Goal: Task Accomplishment & Management: Manage account settings

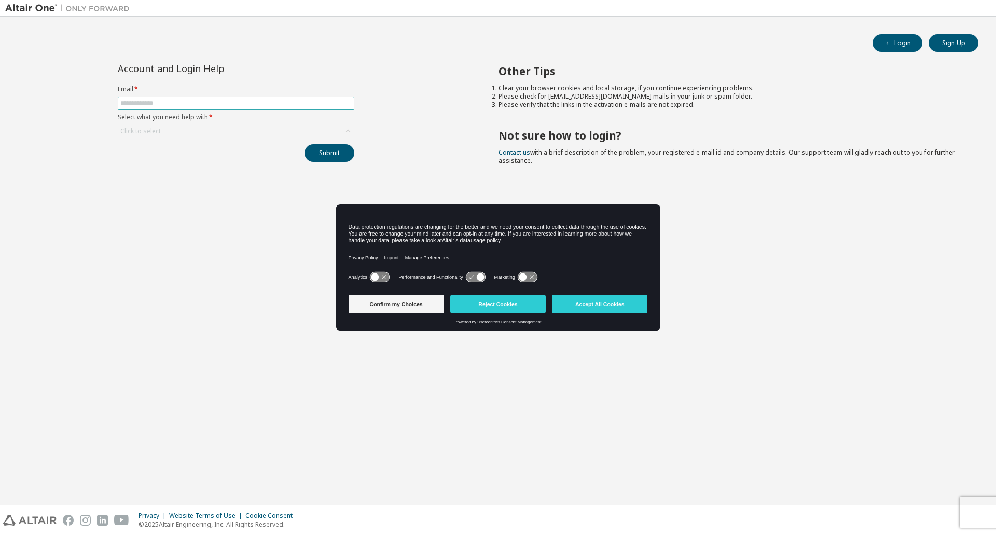
click at [265, 106] on input "text" at bounding box center [235, 103] width 231 height 8
type input "**********"
click at [204, 127] on div "Click to select" at bounding box center [236, 131] width 236 height 12
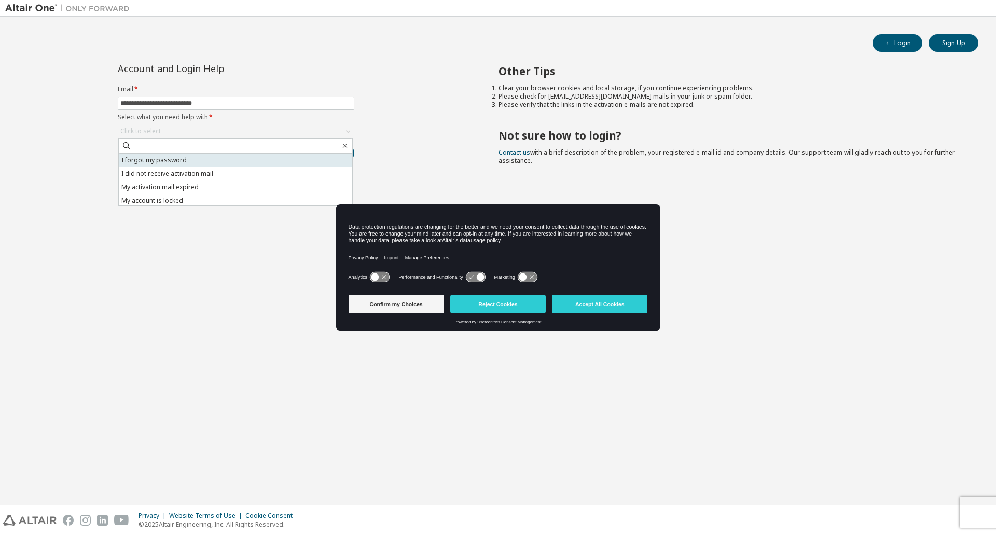
click at [184, 163] on li "I forgot my password" at bounding box center [235, 160] width 233 height 13
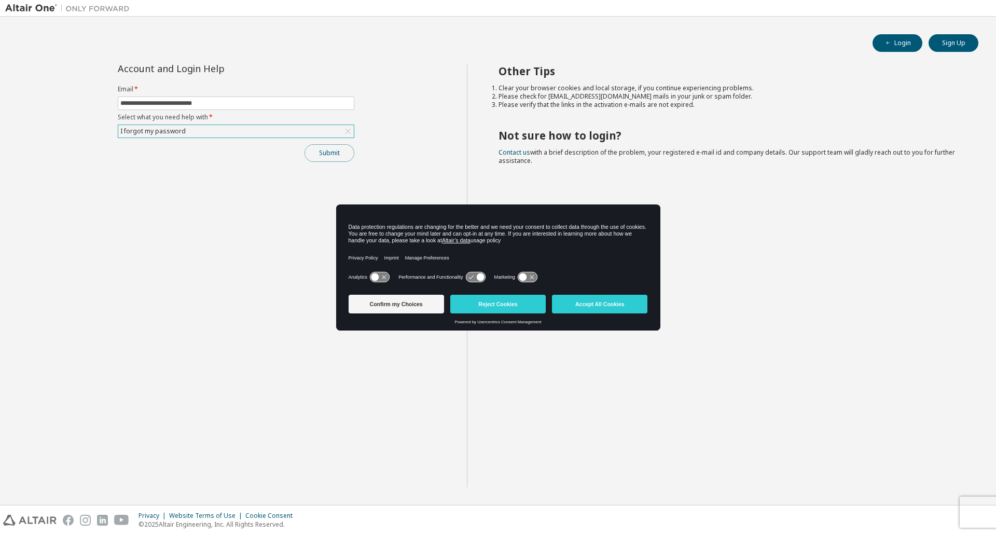
click at [306, 153] on button "Submit" at bounding box center [330, 153] width 50 height 18
click at [441, 308] on button "Confirm my Choices" at bounding box center [396, 304] width 95 height 19
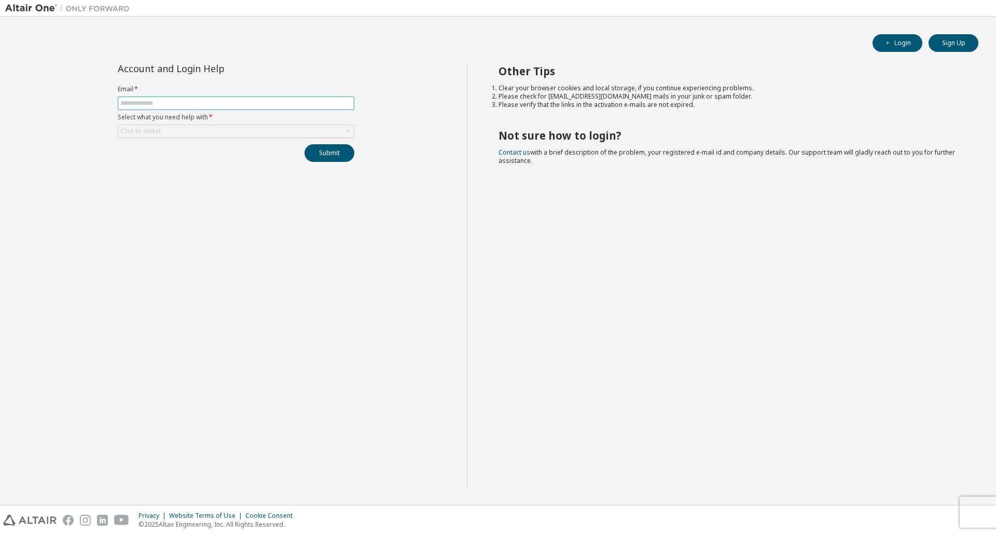
click at [259, 99] on input "text" at bounding box center [235, 103] width 231 height 8
click at [339, 301] on div "Account and Login Help Email * Select what you need help with * Click to select…" at bounding box center [236, 275] width 462 height 423
click at [206, 135] on div "Click to select" at bounding box center [236, 131] width 236 height 12
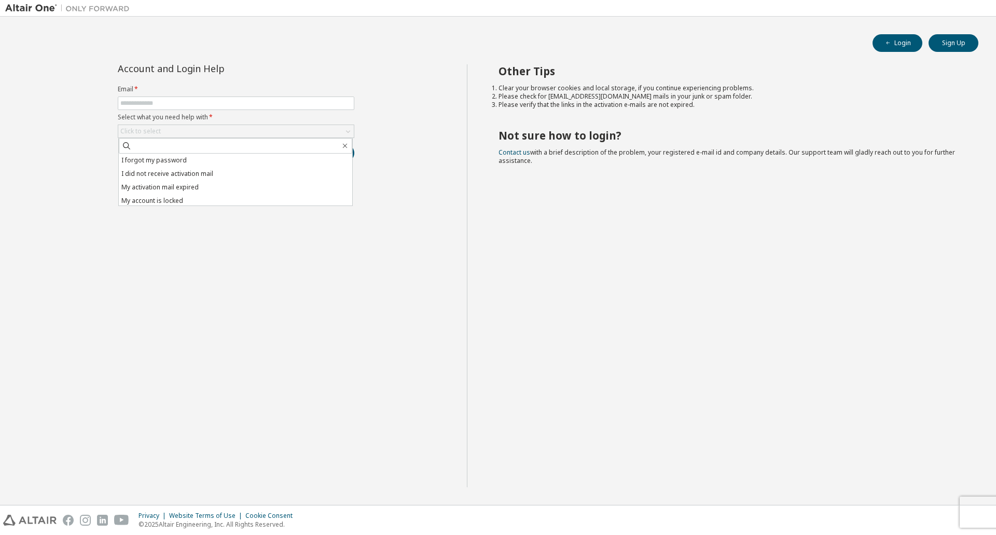
click at [225, 219] on div "Account and Login Help Email * Select what you need help with * Click to select…" at bounding box center [236, 275] width 462 height 423
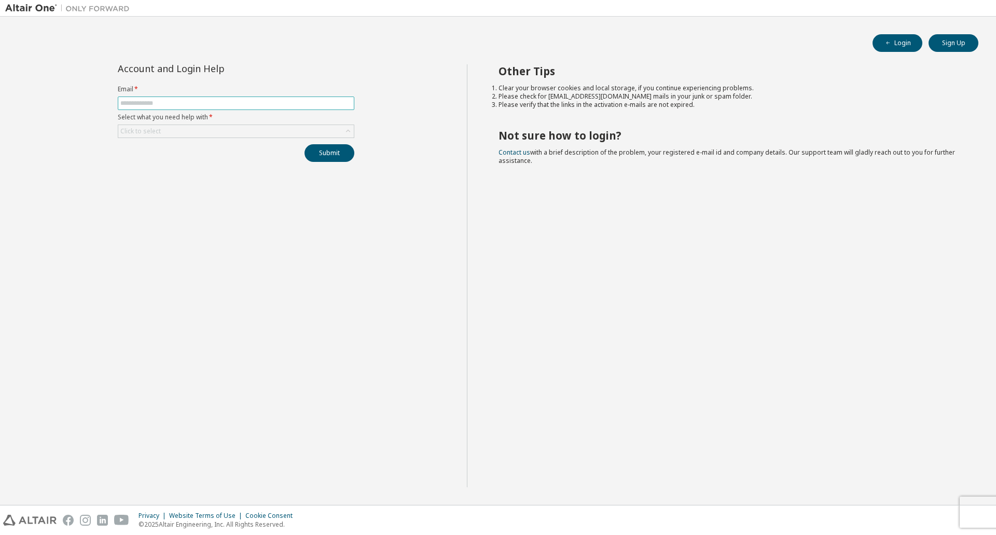
click at [272, 105] on input "text" at bounding box center [235, 103] width 231 height 8
type input "**********"
click at [283, 131] on div "Click to select" at bounding box center [236, 131] width 236 height 12
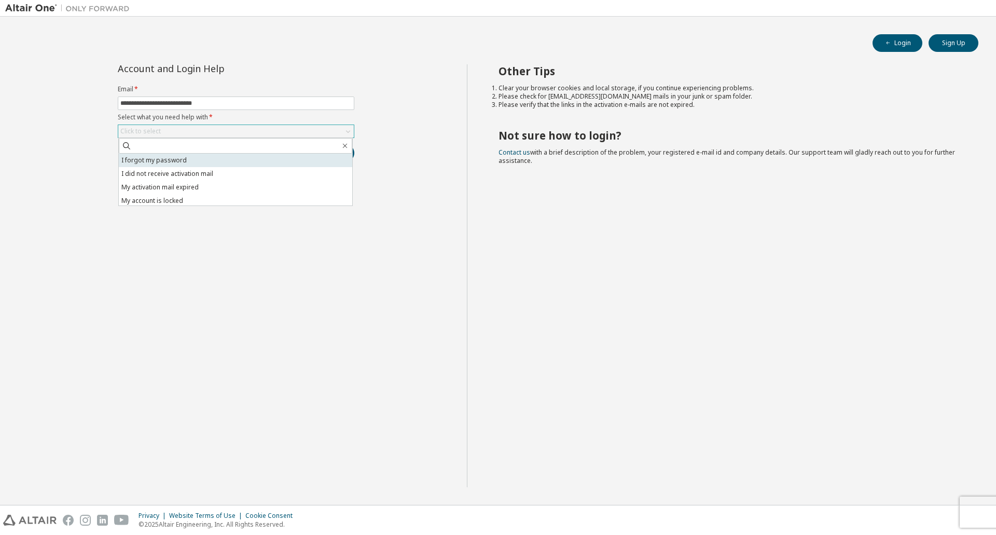
click at [228, 166] on li "I forgot my password" at bounding box center [235, 160] width 233 height 13
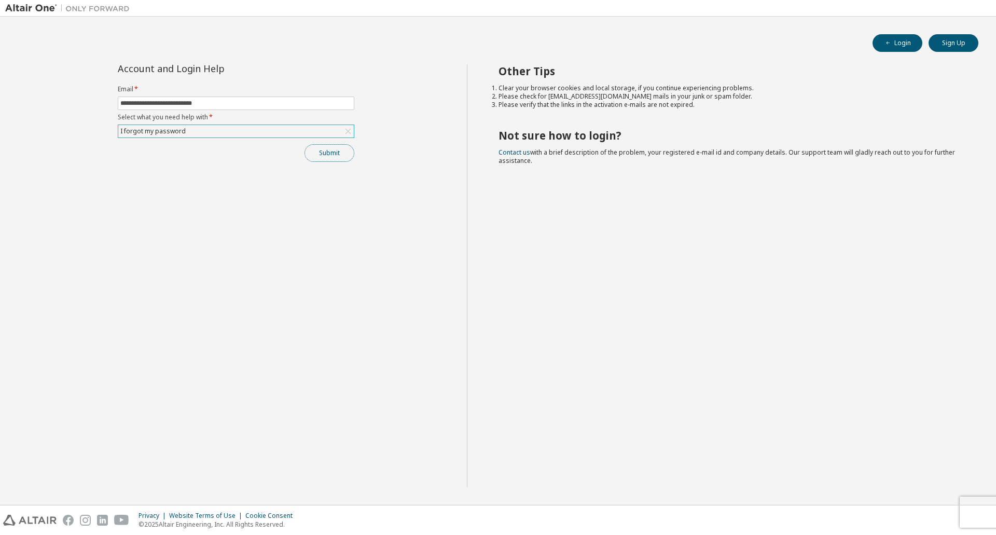
click at [318, 160] on button "Submit" at bounding box center [330, 153] width 50 height 18
click at [517, 152] on link "Contact us" at bounding box center [515, 152] width 32 height 9
